Goal: Book appointment/travel/reservation

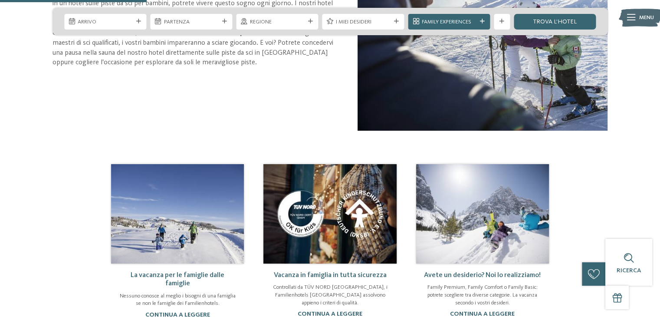
scroll to position [477, 0]
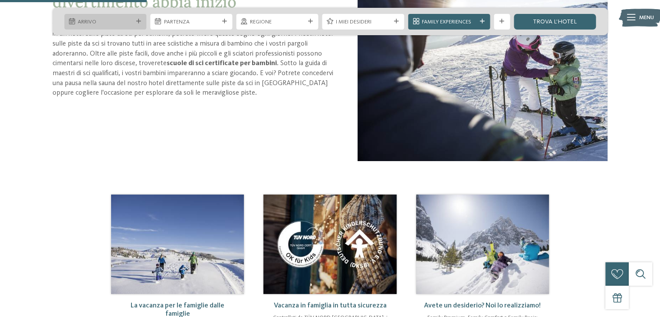
click at [137, 23] on icon at bounding box center [138, 21] width 5 height 5
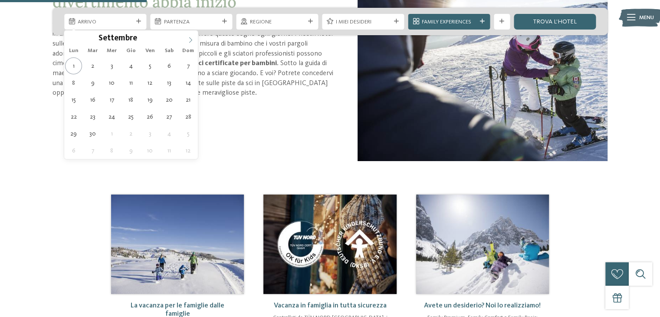
click at [190, 39] on icon at bounding box center [190, 40] width 6 height 6
type div "[DATE]"
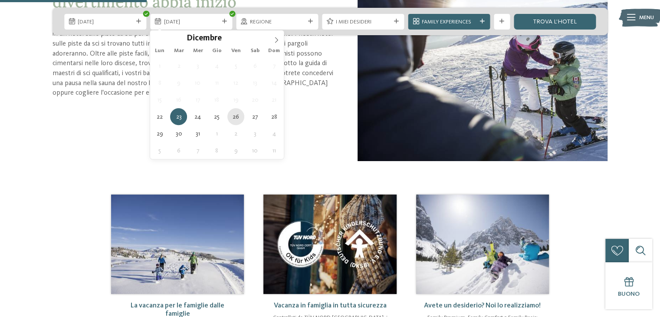
type div "[DATE]"
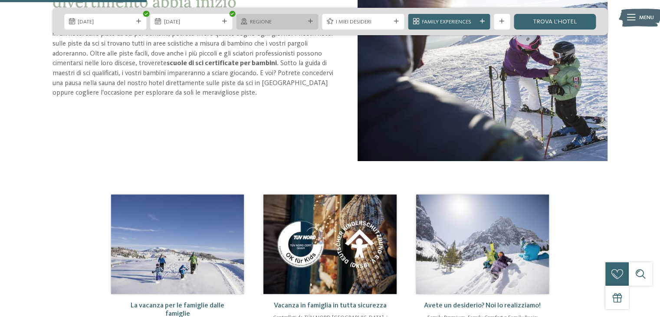
click at [272, 19] on span "Regione" at bounding box center [277, 22] width 55 height 8
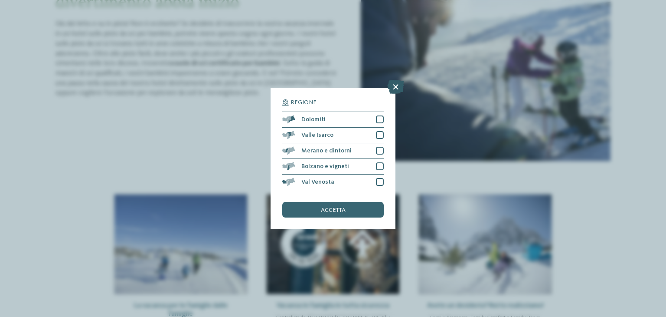
click at [396, 87] on icon at bounding box center [395, 87] width 17 height 14
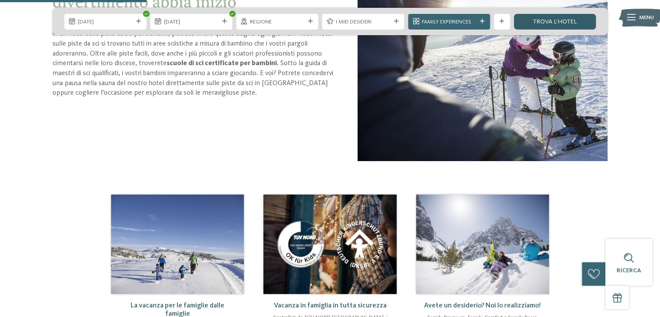
click at [538, 23] on link "trova l’hotel" at bounding box center [554, 22] width 82 height 16
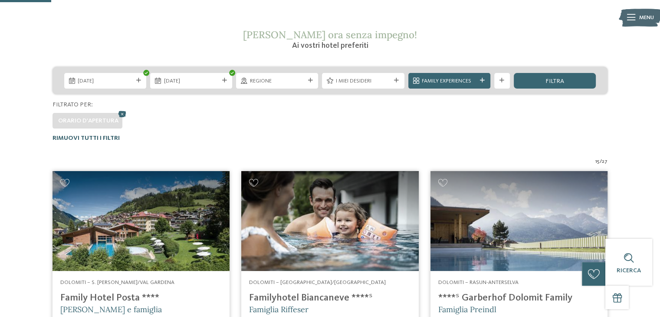
scroll to position [121, 0]
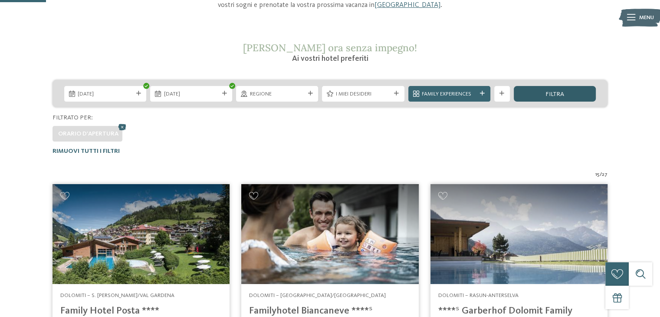
click at [570, 88] on div "filtra" at bounding box center [554, 94] width 82 height 16
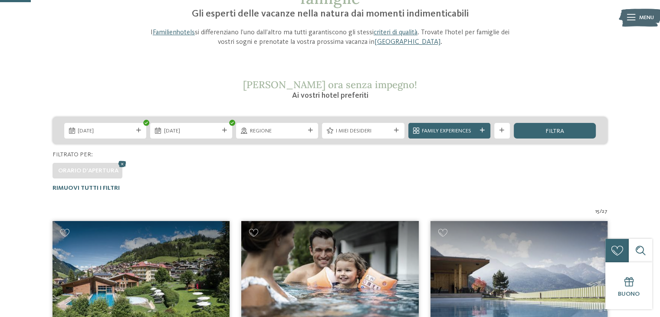
scroll to position [78, 0]
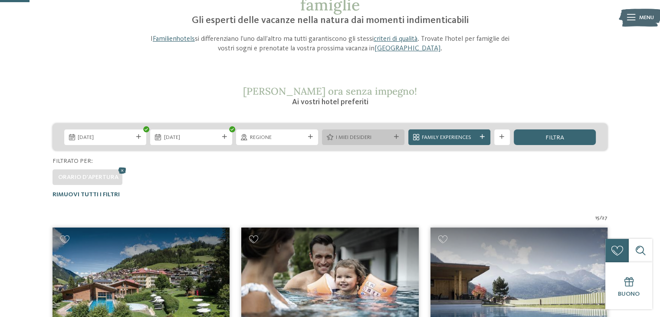
click at [392, 138] on div at bounding box center [396, 136] width 8 height 5
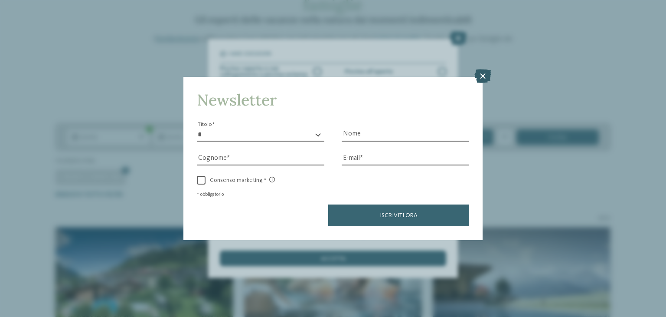
click at [482, 70] on icon at bounding box center [482, 76] width 17 height 14
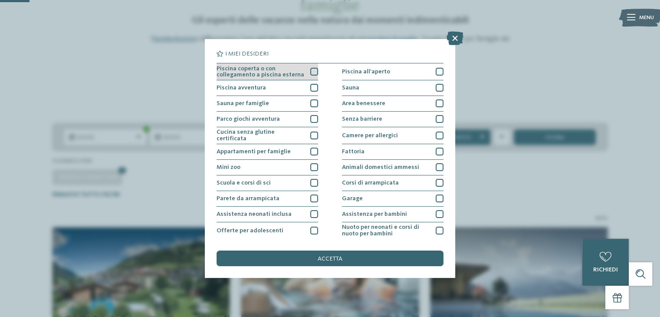
click at [310, 69] on div at bounding box center [314, 72] width 8 height 8
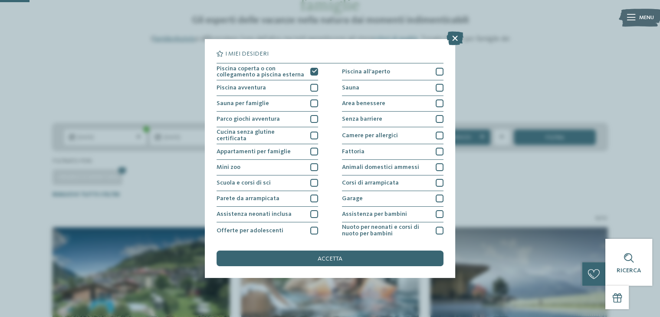
click at [316, 136] on div "Piscina coperta o con collegamento a piscina esterna Piscina all'aperto Piscina…" at bounding box center [329, 198] width 226 height 271
click at [313, 134] on div at bounding box center [314, 135] width 8 height 8
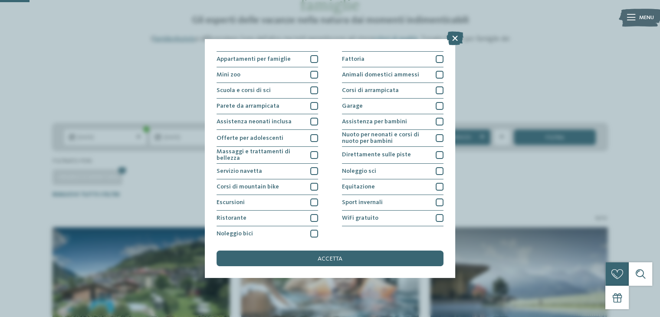
scroll to position [94, 0]
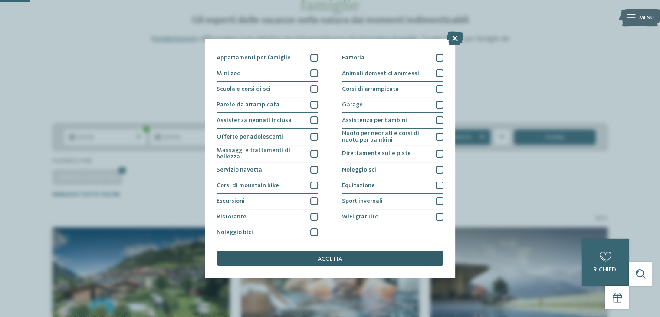
click at [349, 252] on div "accetta" at bounding box center [329, 258] width 226 height 16
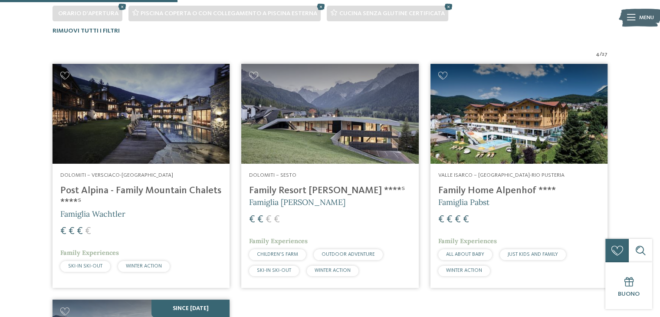
scroll to position [251, 0]
